Goal: Find contact information: Obtain details needed to contact an individual or organization

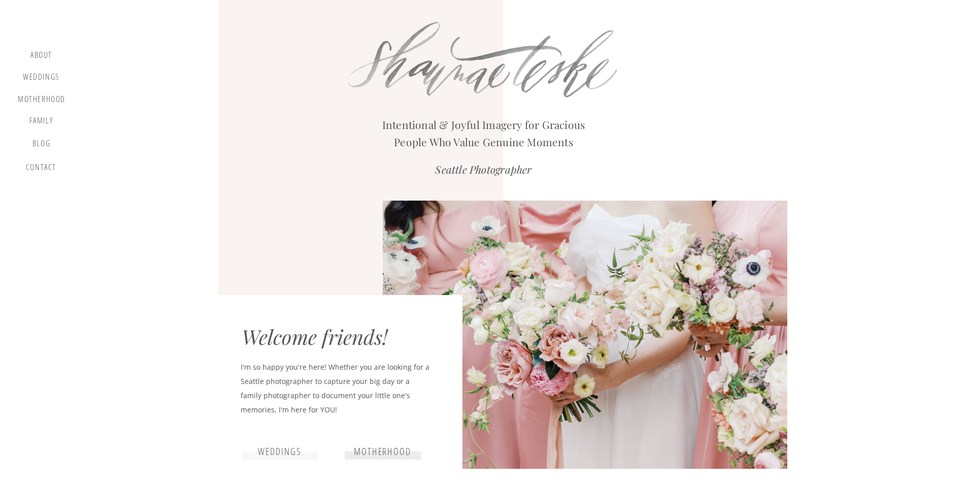
click at [45, 170] on div "contact" at bounding box center [41, 169] width 35 height 14
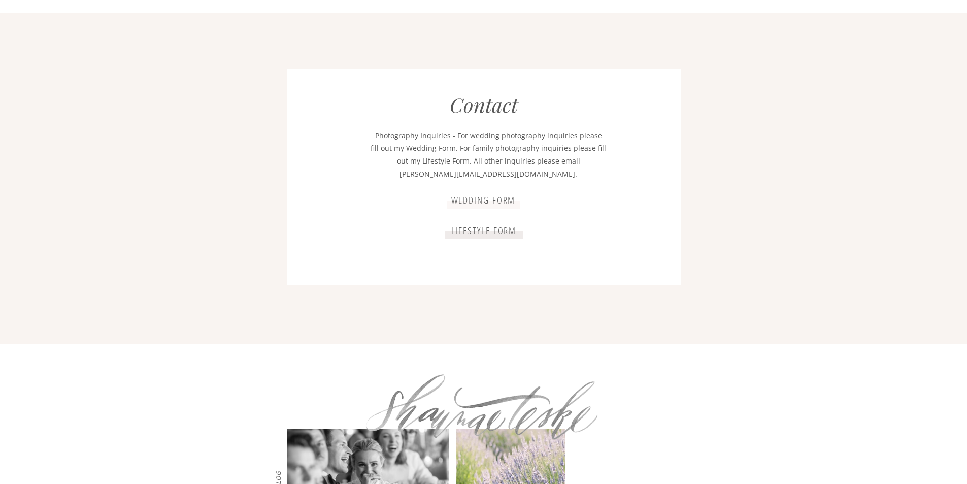
scroll to position [1835, 0]
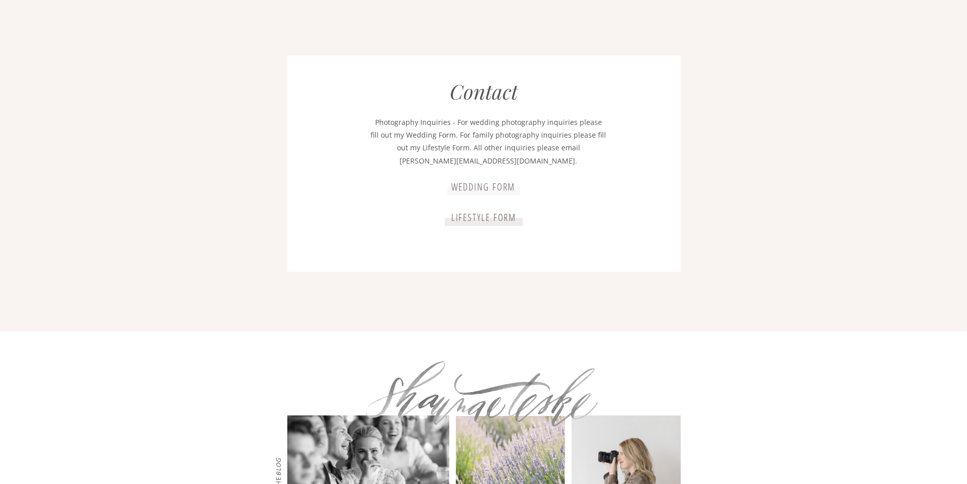
click at [451, 162] on p "Photography Inquiries - For wedding photography inquiries please fill out my We…" at bounding box center [488, 142] width 236 height 53
drag, startPoint x: 447, startPoint y: 161, endPoint x: 525, endPoint y: 163, distance: 78.2
click at [525, 163] on p "Photography Inquiries - For wedding photography inquiries please fill out my We…" at bounding box center [488, 142] width 236 height 53
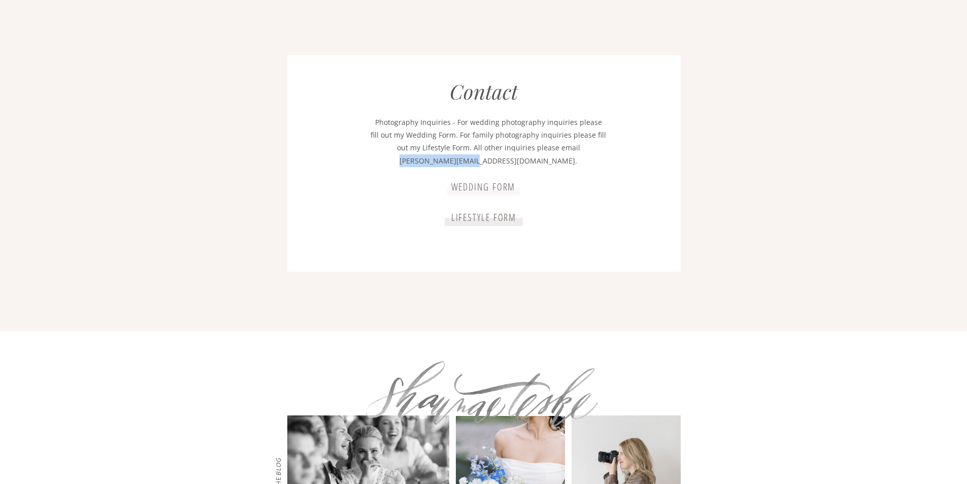
copy p "[PERSON_NAME][EMAIL_ADDRESS][DOMAIN_NAME]"
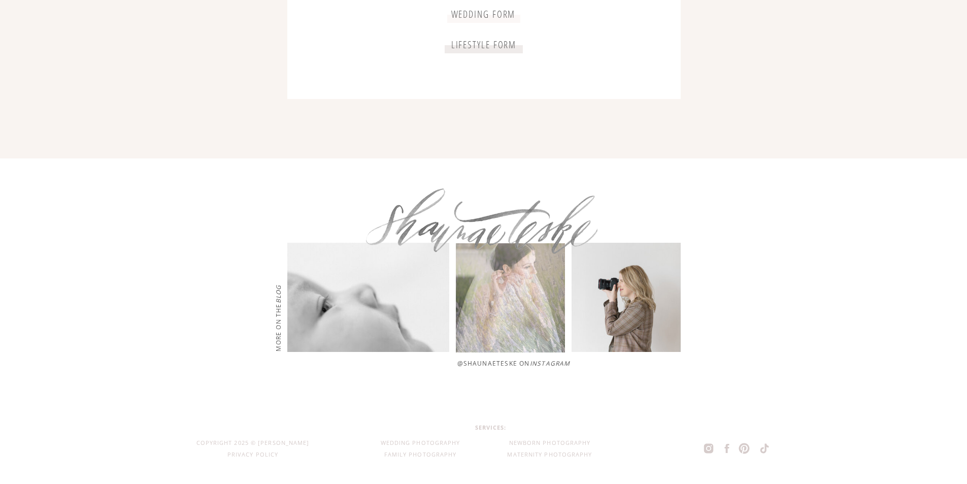
scroll to position [0, 0]
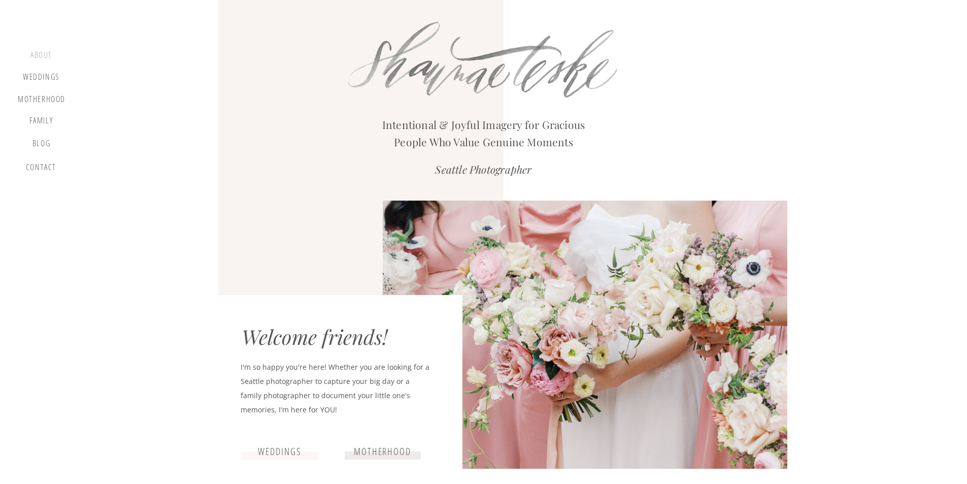
click at [45, 50] on div "about" at bounding box center [41, 56] width 30 height 12
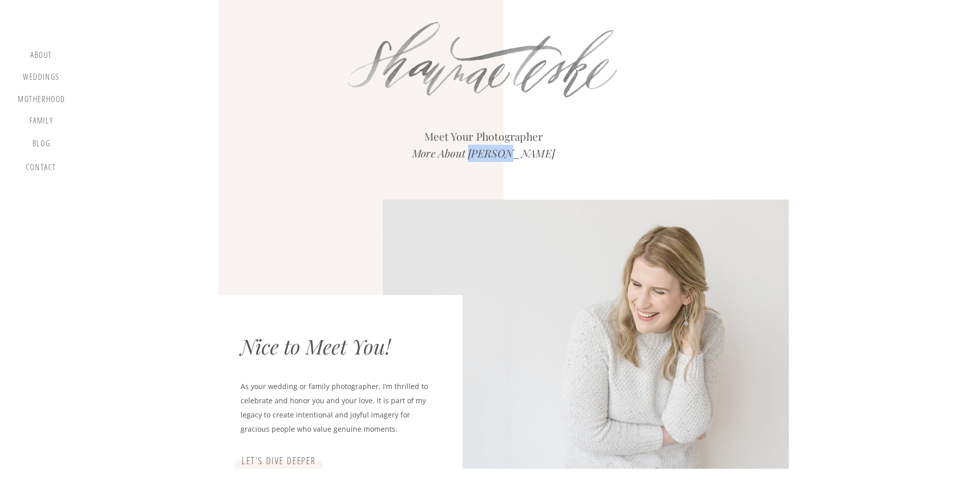
drag, startPoint x: 490, startPoint y: 154, endPoint x: 531, endPoint y: 152, distance: 40.6
click at [531, 152] on icon "More About [PERSON_NAME]" at bounding box center [483, 153] width 143 height 14
copy icon "Shaunae"
